Goal: Task Accomplishment & Management: Manage account settings

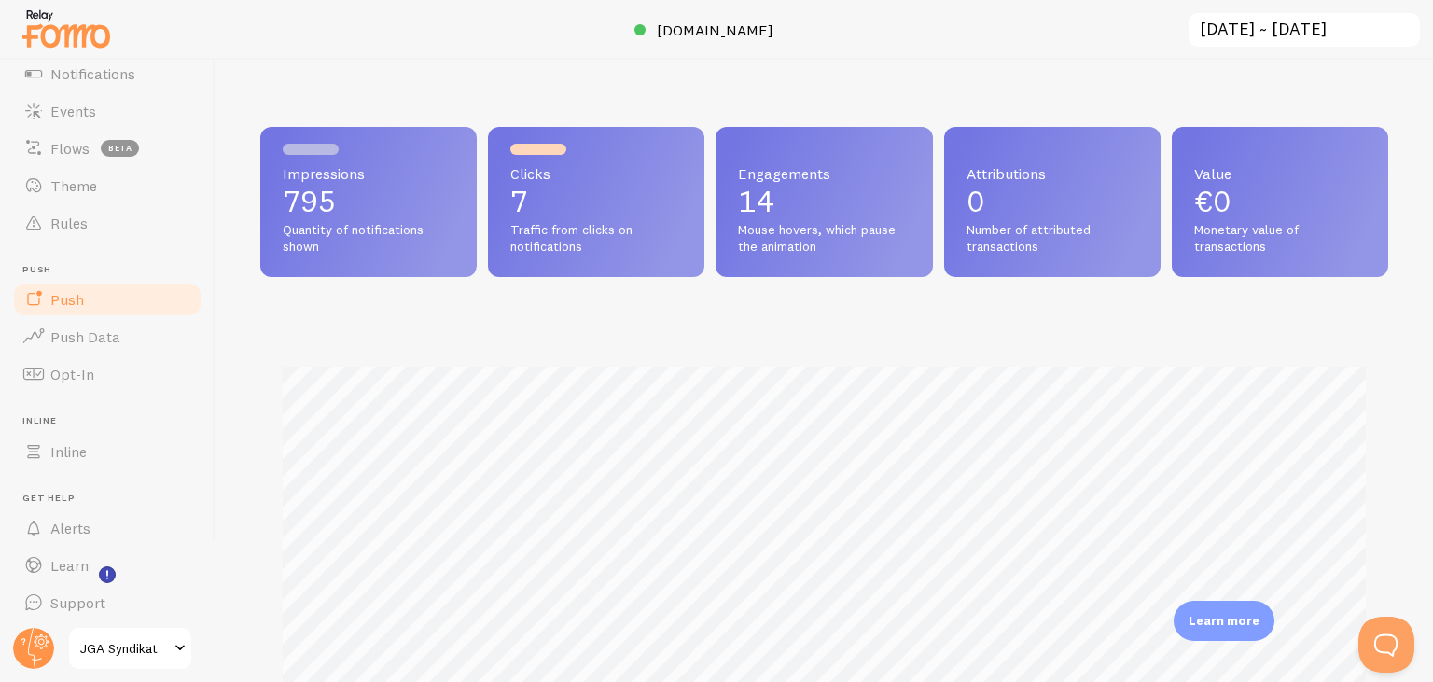
scroll to position [126, 0]
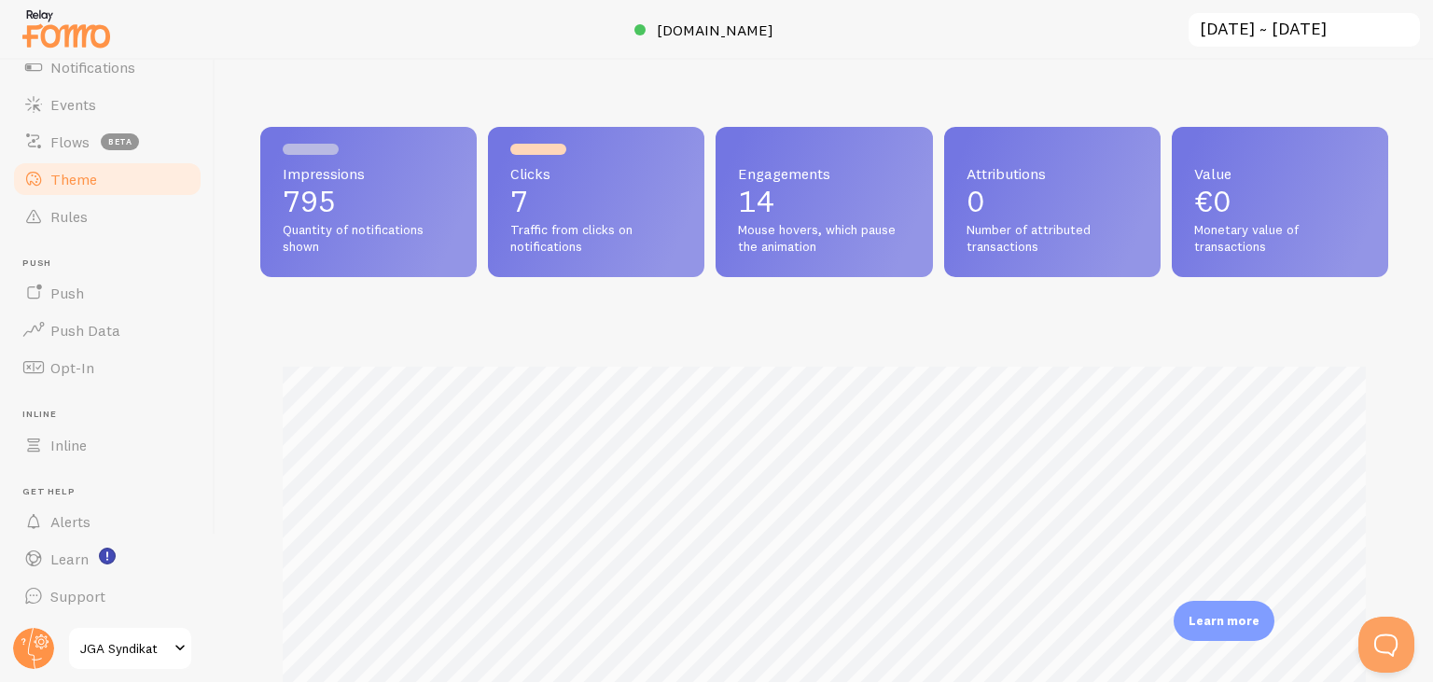
click at [87, 177] on span "Theme" at bounding box center [73, 179] width 47 height 19
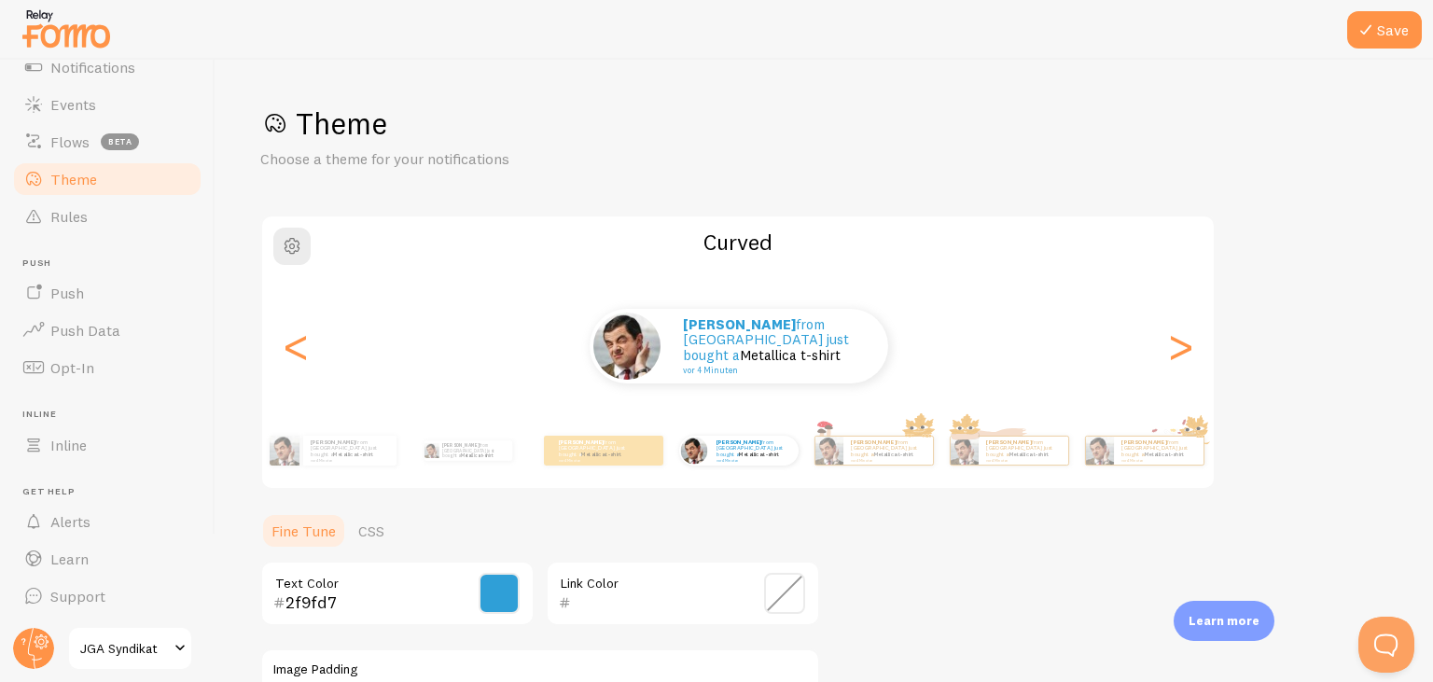
scroll to position [396, 0]
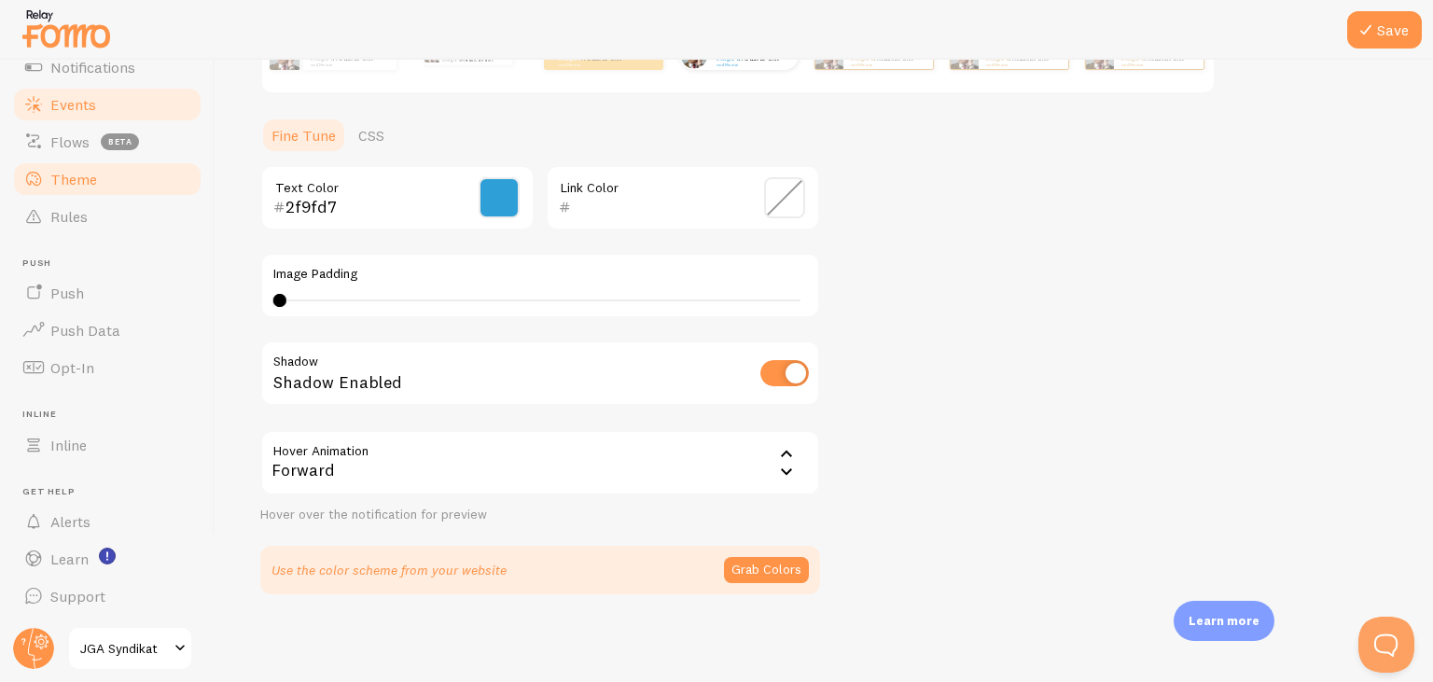
click at [81, 112] on span "Events" at bounding box center [73, 104] width 46 height 19
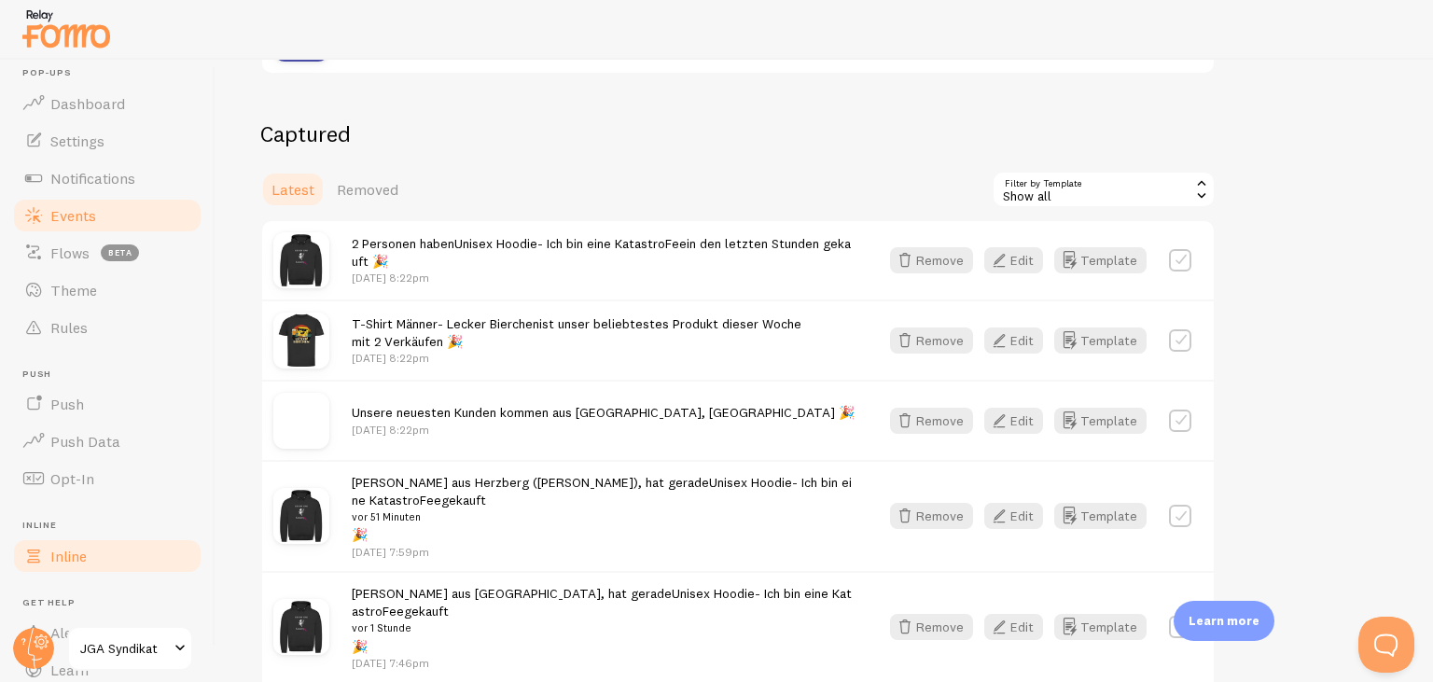
scroll to position [126, 0]
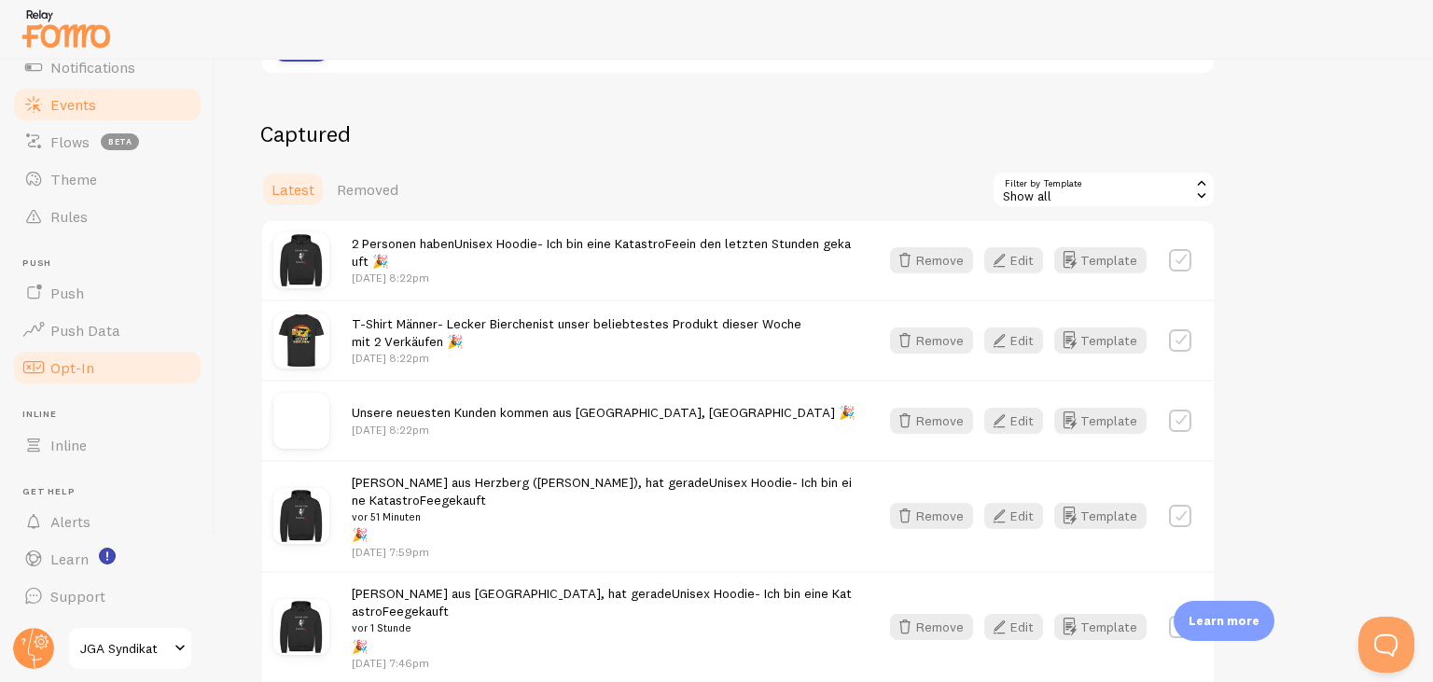
click at [100, 353] on link "Opt-In" at bounding box center [107, 367] width 192 height 37
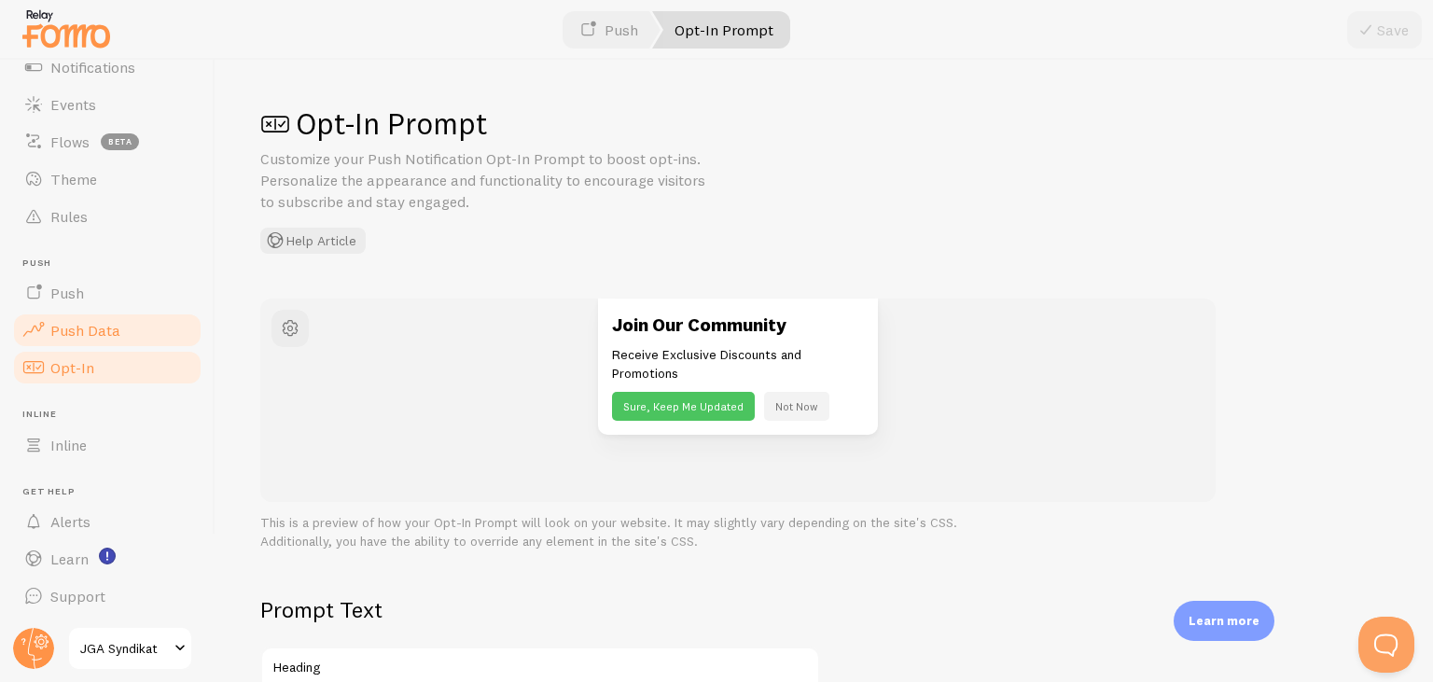
click at [100, 327] on span "Push Data" at bounding box center [85, 330] width 70 height 19
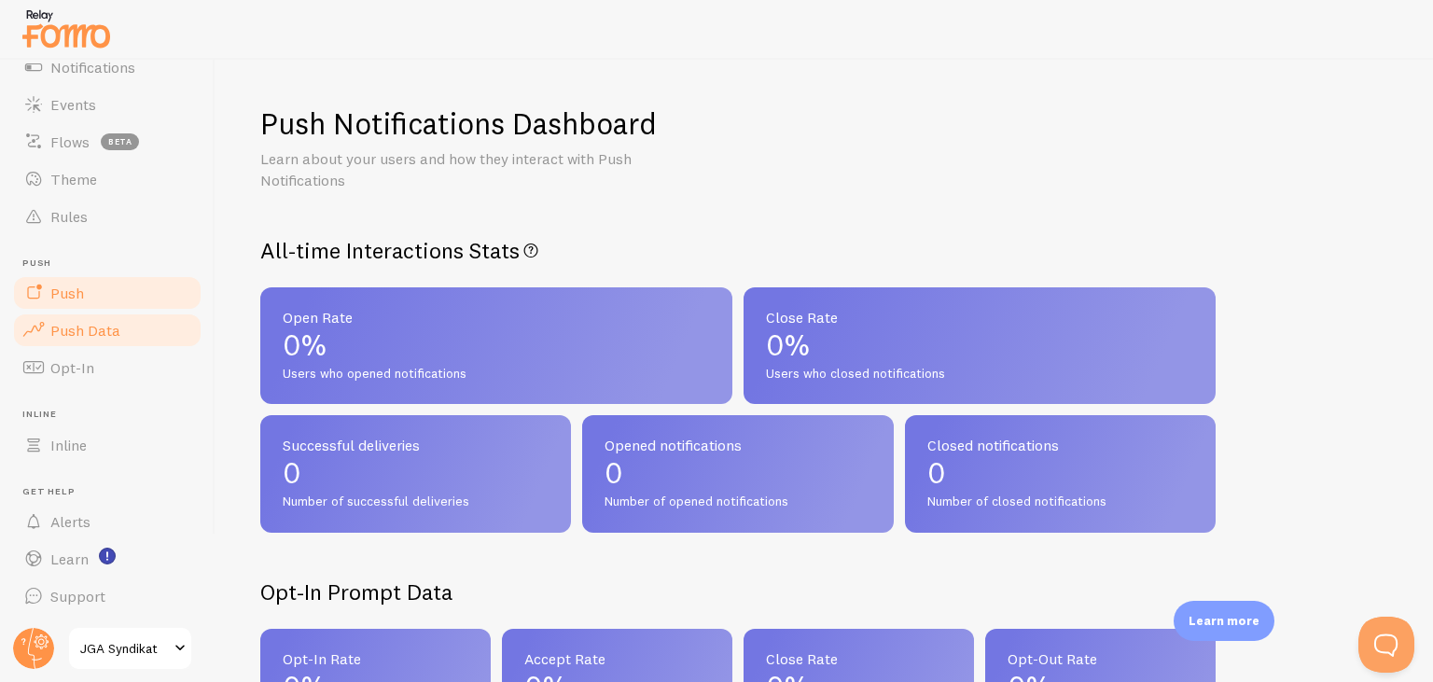
click at [99, 297] on link "Push" at bounding box center [107, 292] width 192 height 37
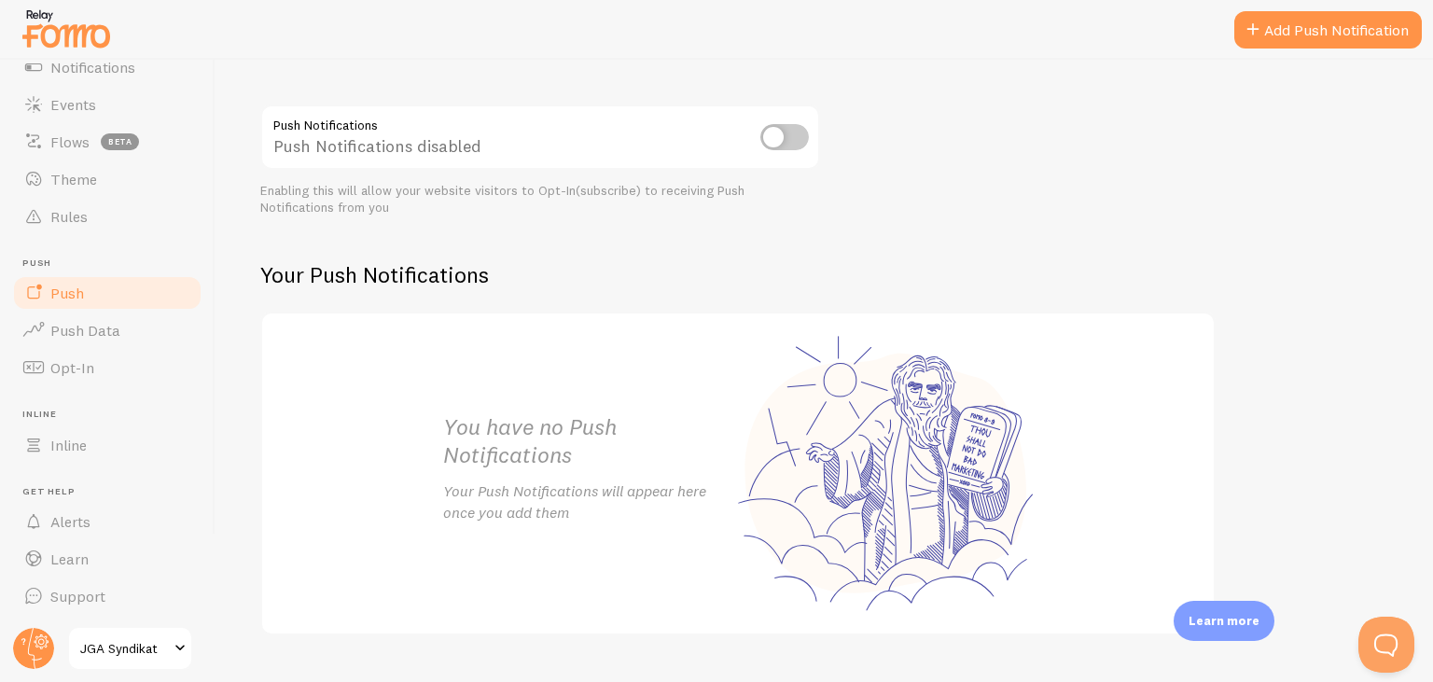
scroll to position [235, 0]
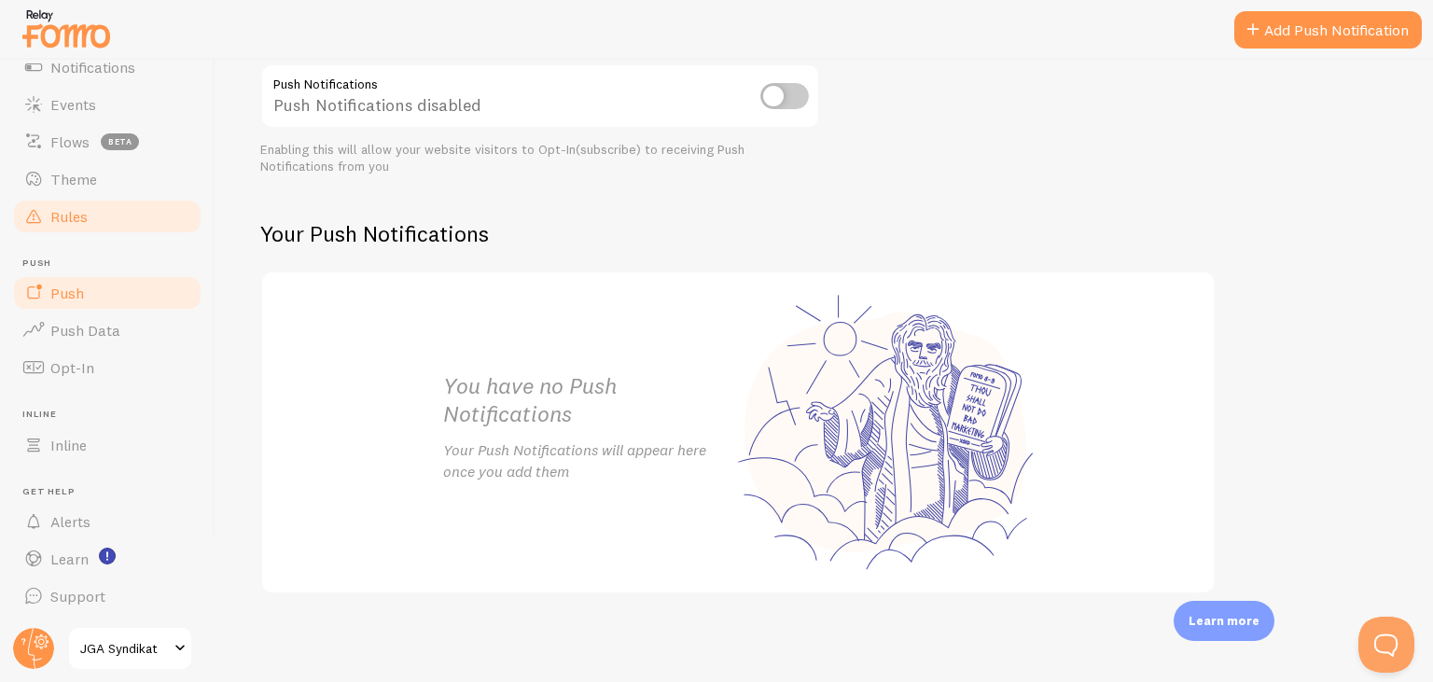
click at [84, 218] on span "Rules" at bounding box center [68, 216] width 37 height 19
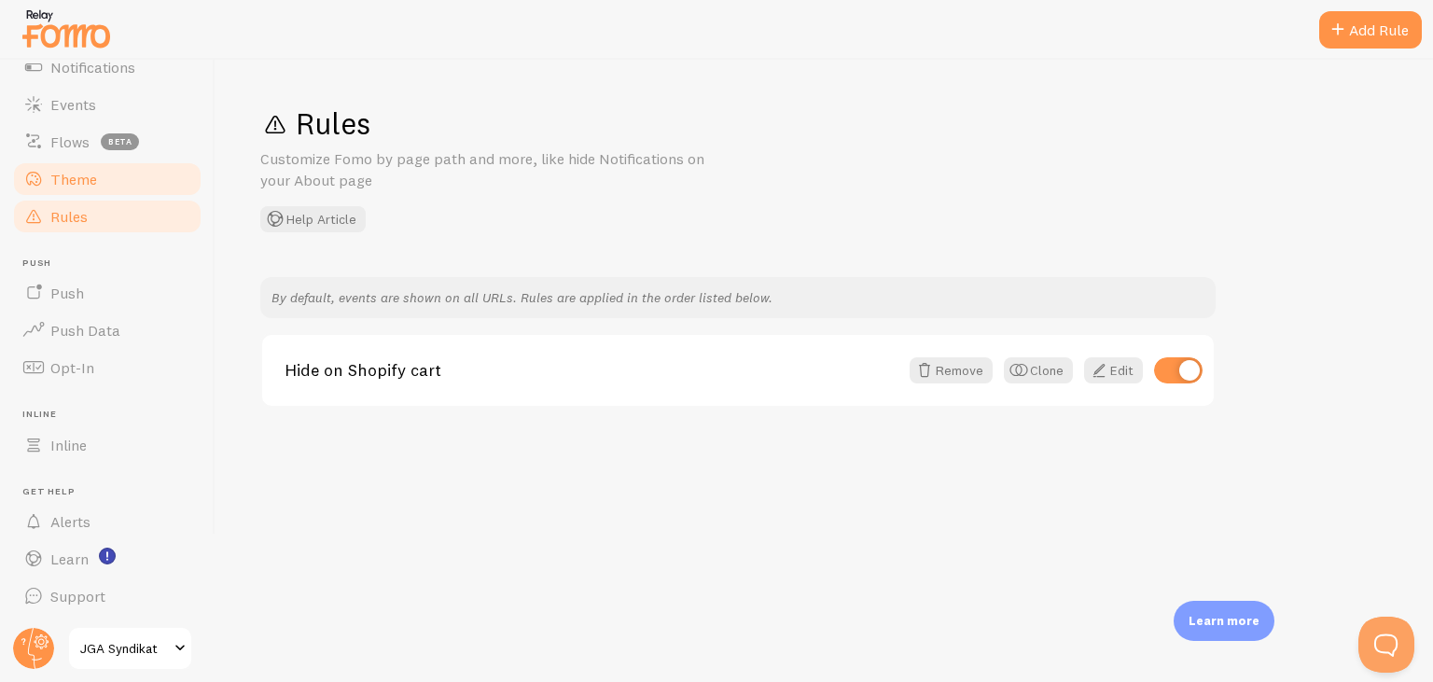
click at [73, 177] on span "Theme" at bounding box center [73, 179] width 47 height 19
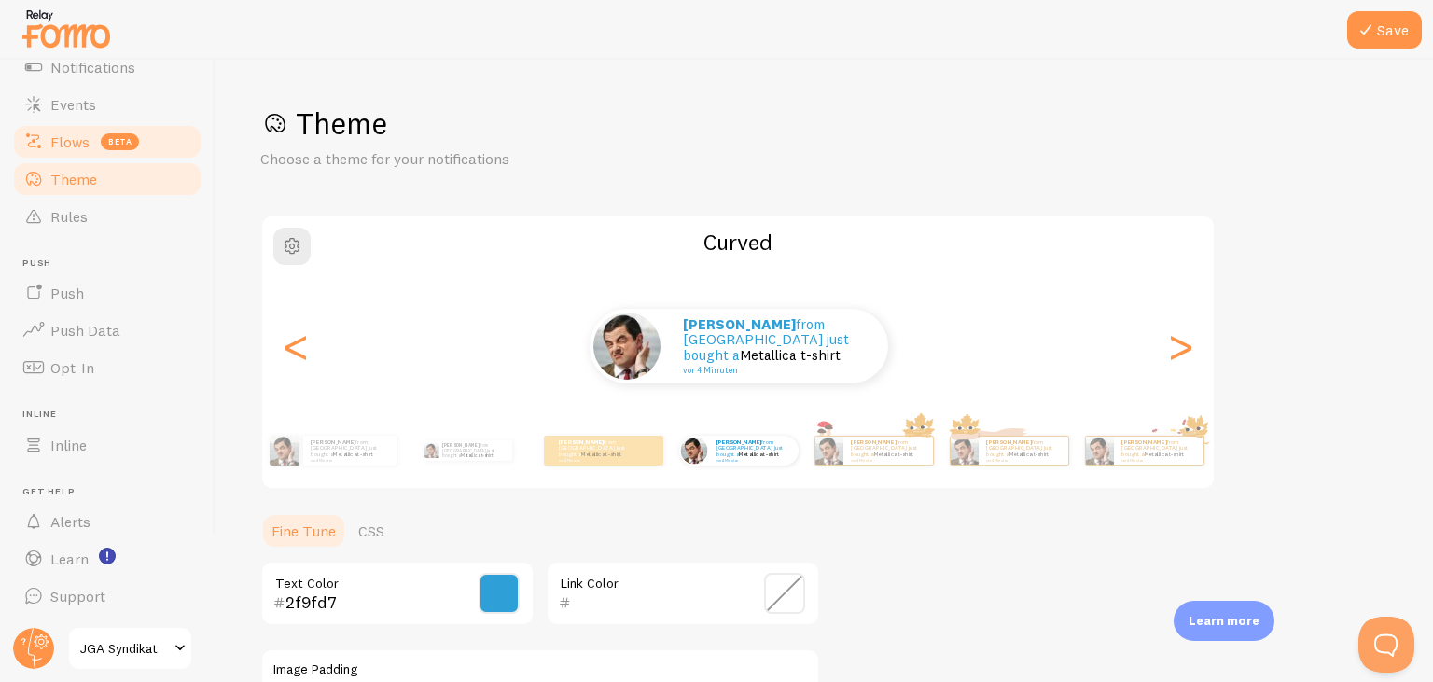
click at [78, 148] on span "Flows" at bounding box center [69, 141] width 39 height 19
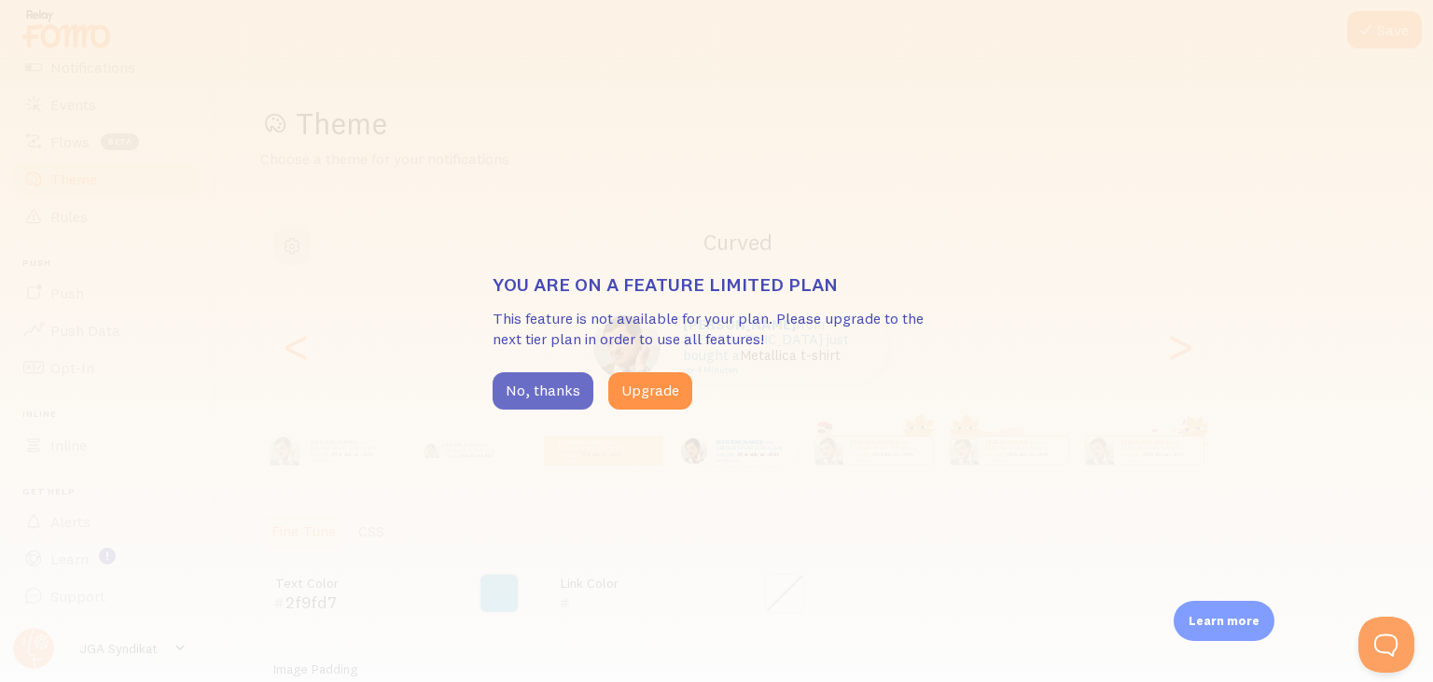
click at [550, 397] on button "No, thanks" at bounding box center [543, 390] width 101 height 37
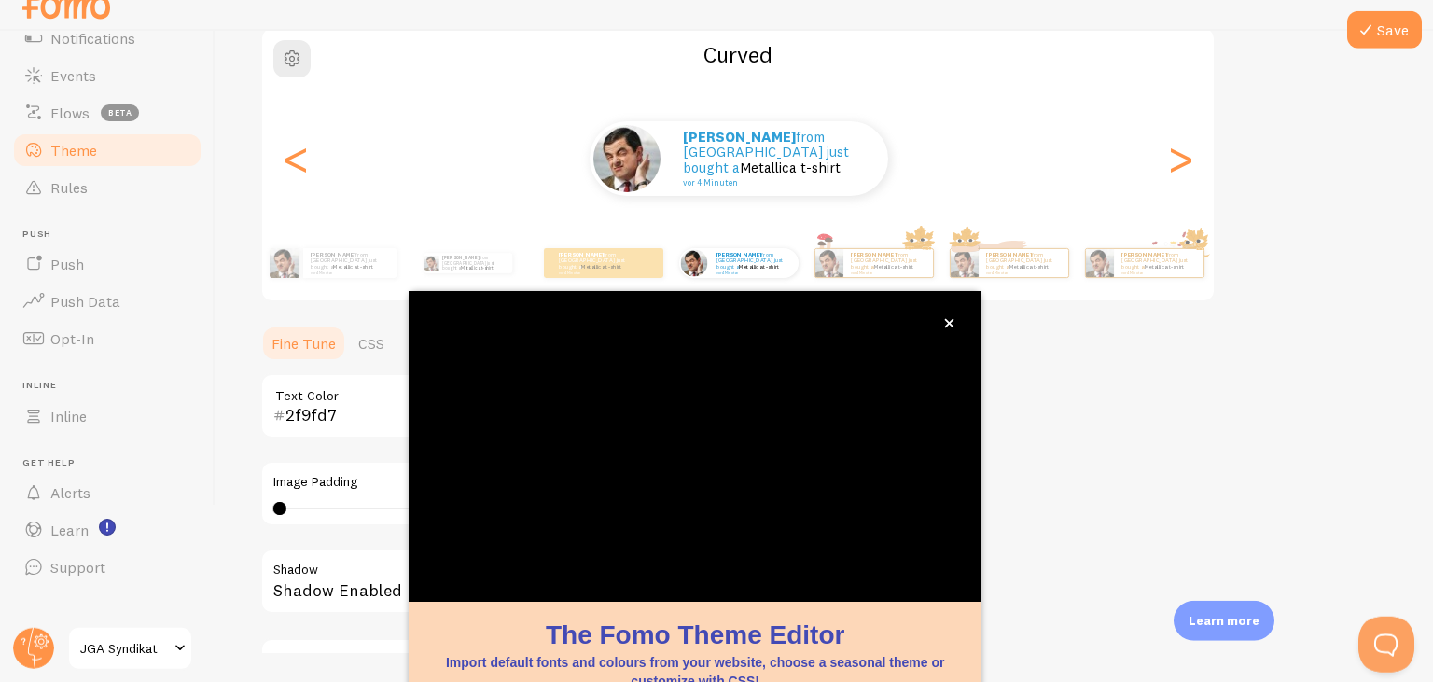
scroll to position [30, 0]
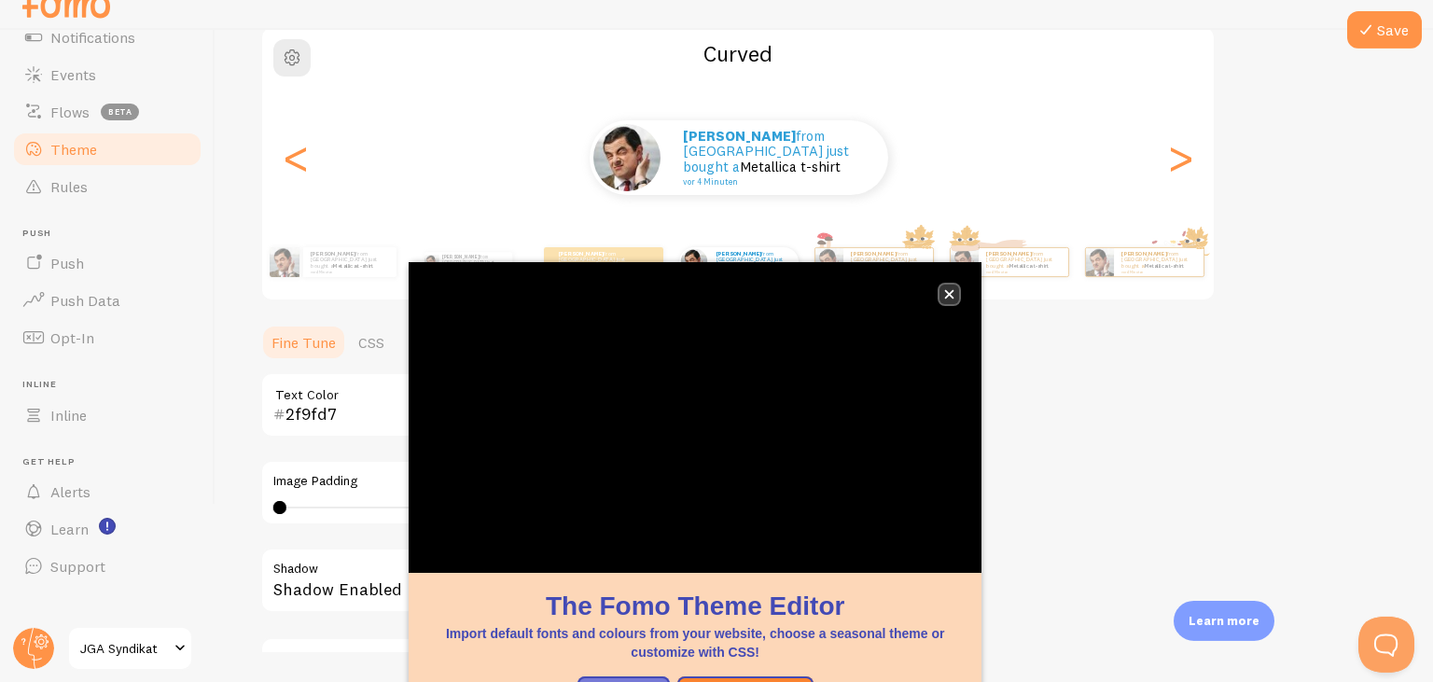
click at [951, 289] on button "close," at bounding box center [950, 295] width 20 height 20
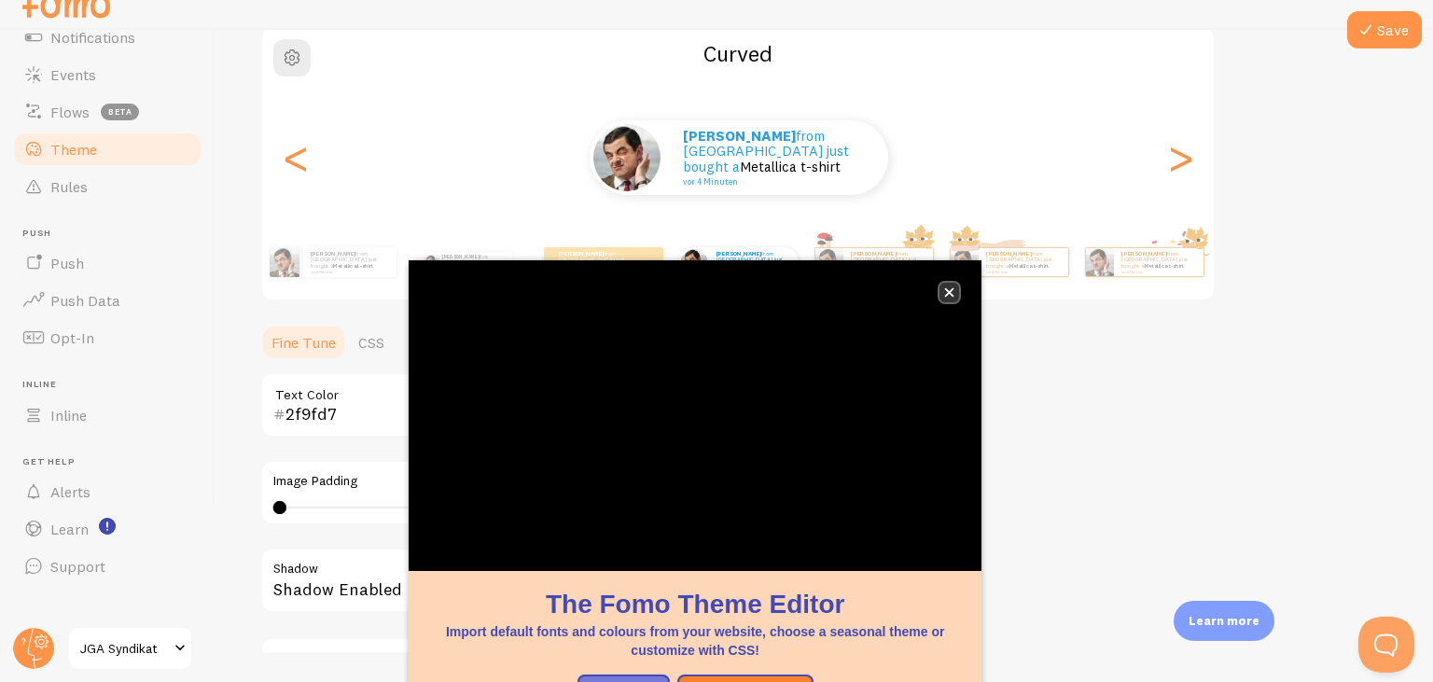
click at [951, 284] on button "close," at bounding box center [950, 293] width 20 height 20
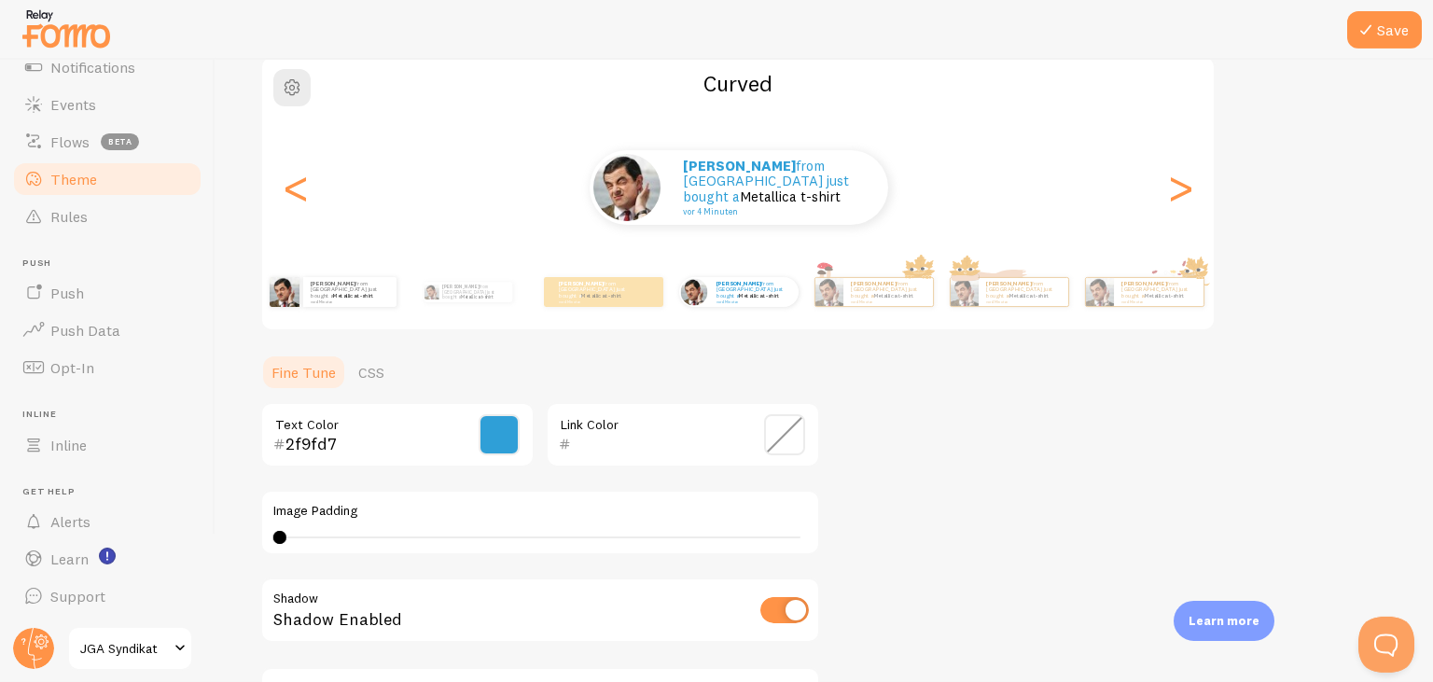
scroll to position [0, 0]
click at [120, 73] on span "Notifications" at bounding box center [92, 67] width 85 height 19
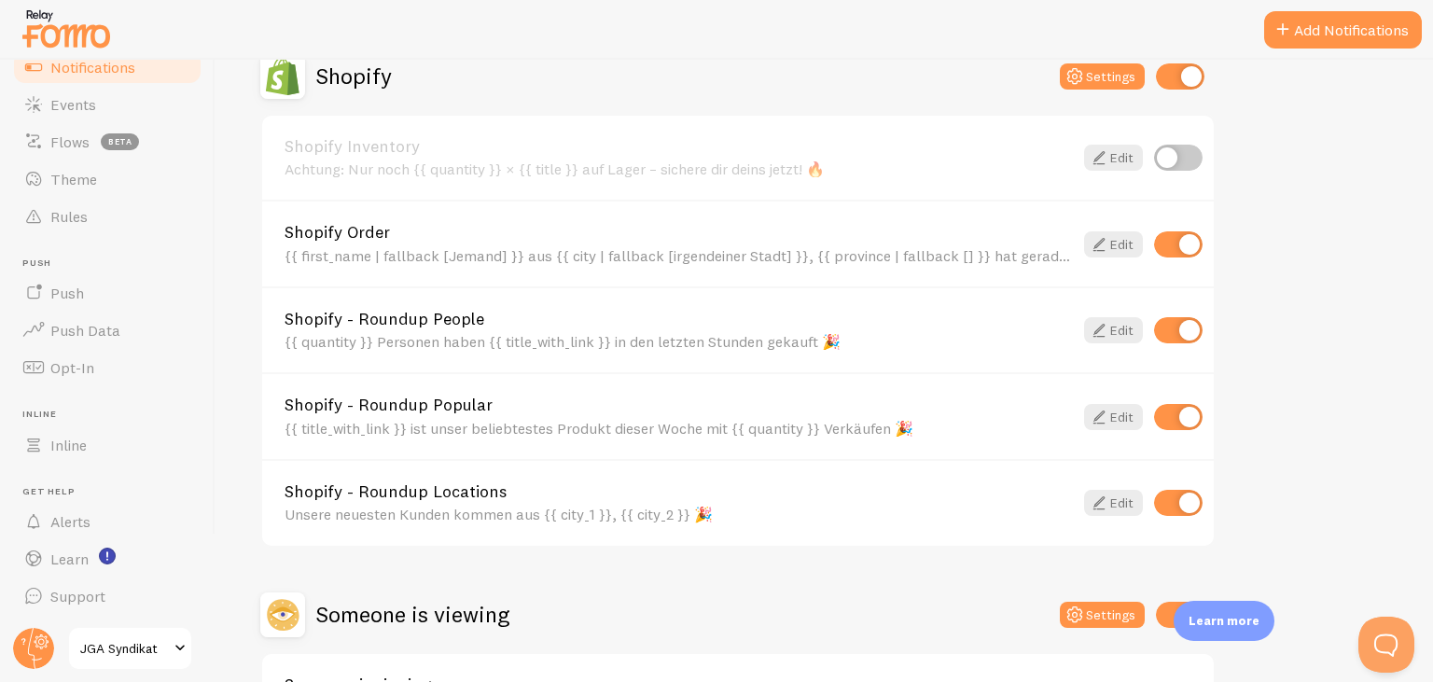
scroll to position [560, 0]
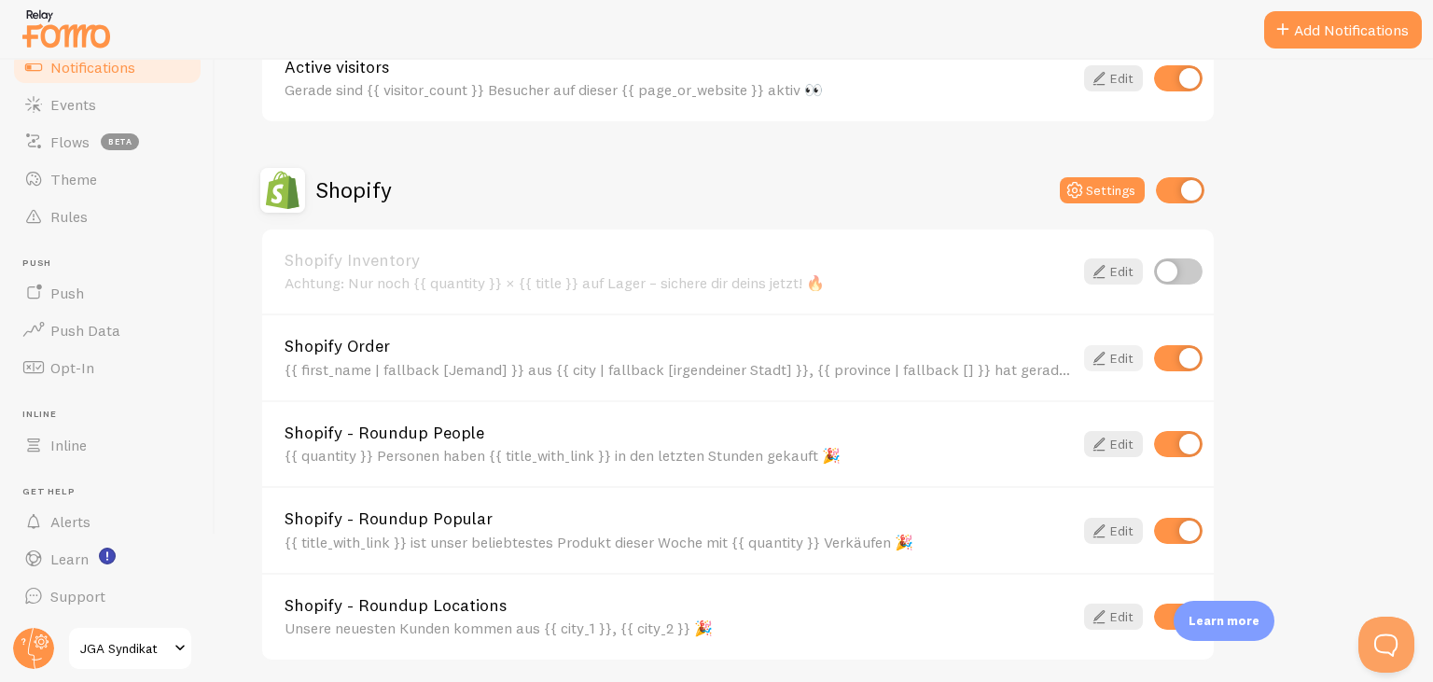
click at [1108, 358] on icon at bounding box center [1099, 358] width 22 height 22
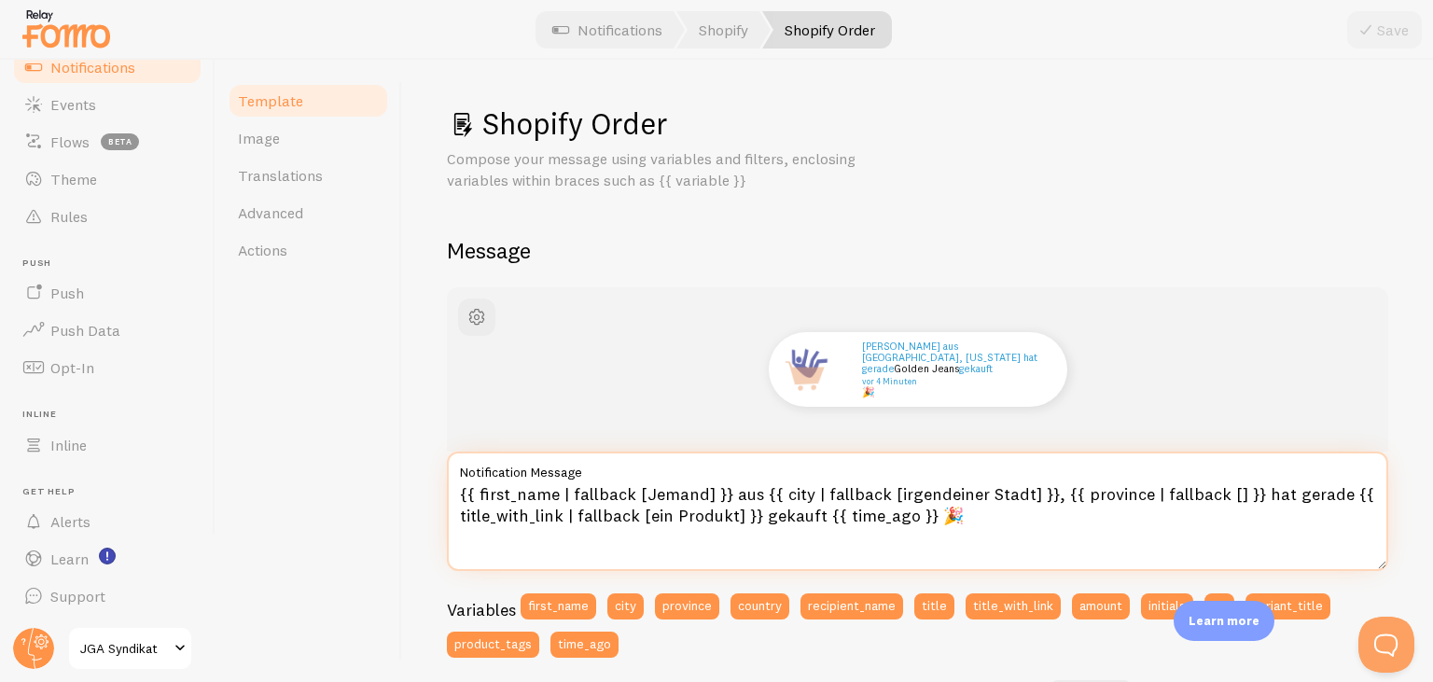
drag, startPoint x: 717, startPoint y: 488, endPoint x: 435, endPoint y: 459, distance: 284.2
click at [447, 459] on textarea "{{ first_name | fallback [Jemand] }} aus {{ city | fallback [irgendeiner Stadt]…" at bounding box center [917, 511] width 941 height 119
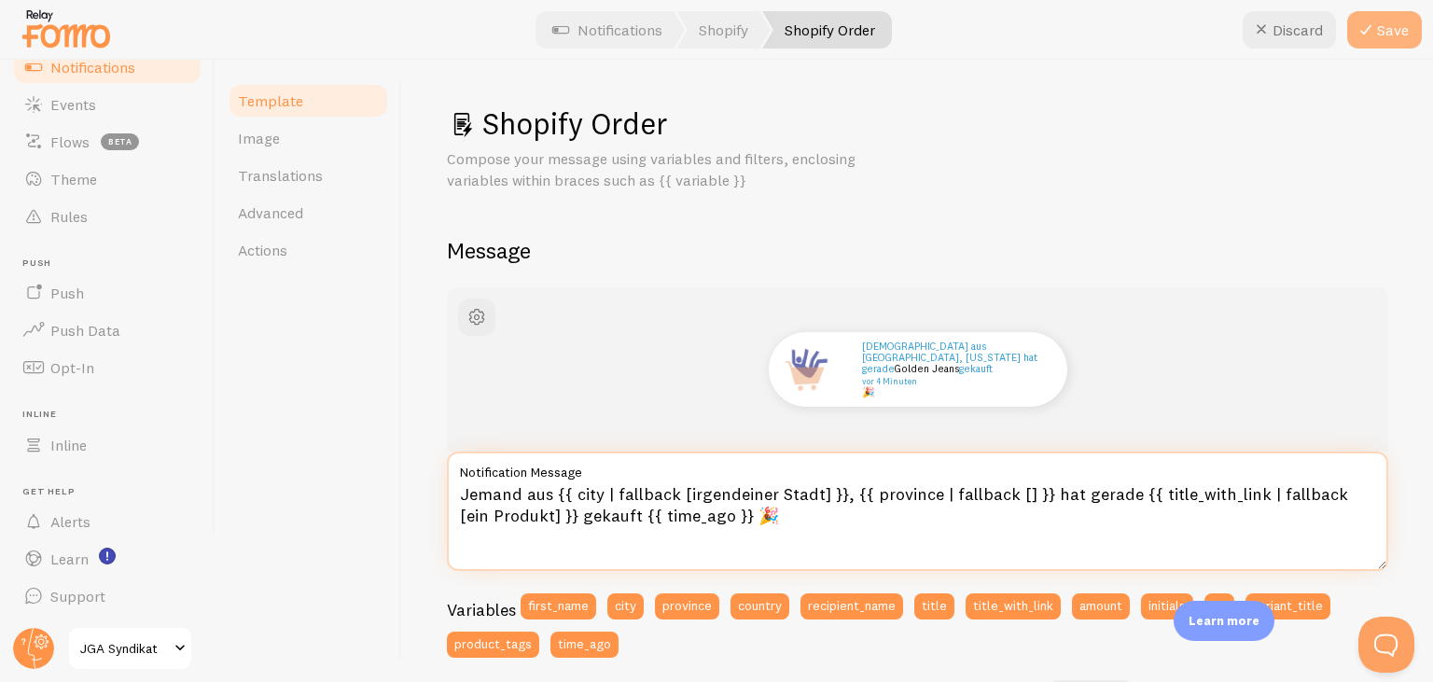
type textarea "Jemand aus {{ city | fallback [irgendeiner Stadt] }}, {{ province | fallback []…"
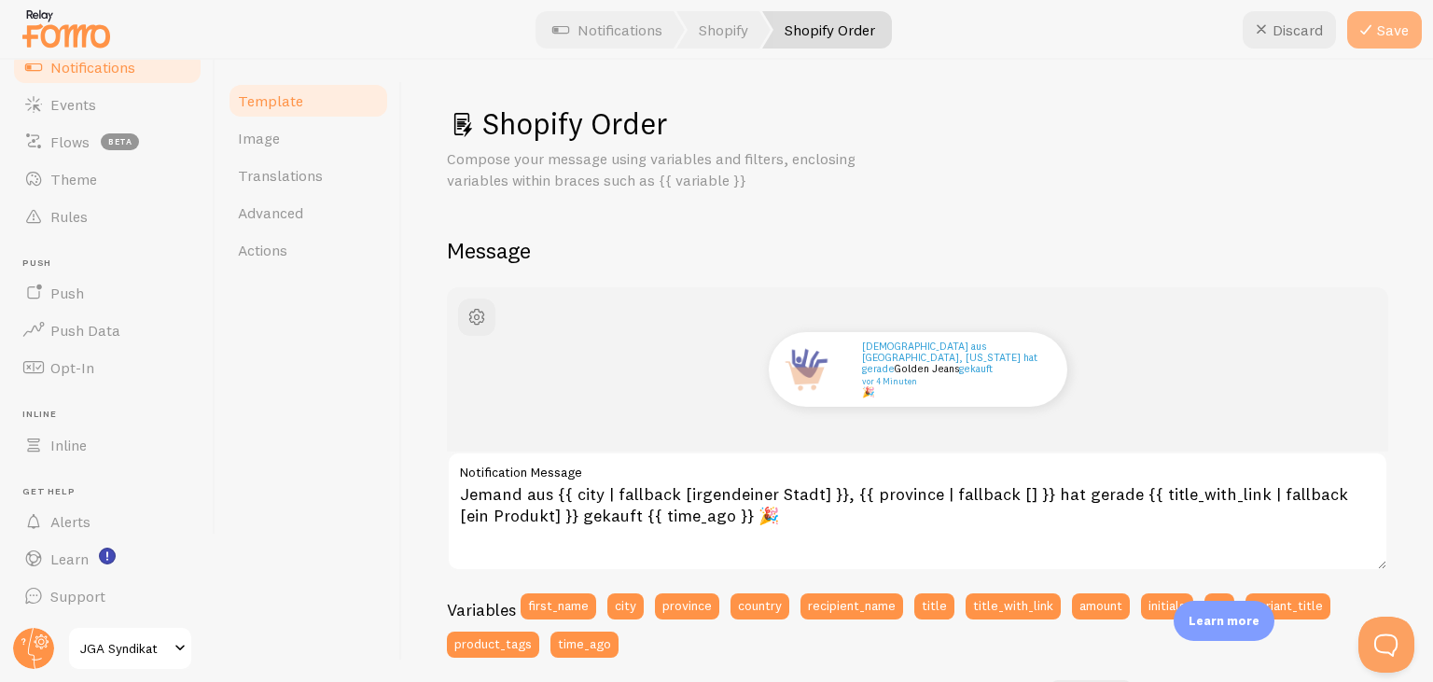
click at [1385, 28] on button "Save" at bounding box center [1384, 29] width 75 height 37
